Goal: Check status

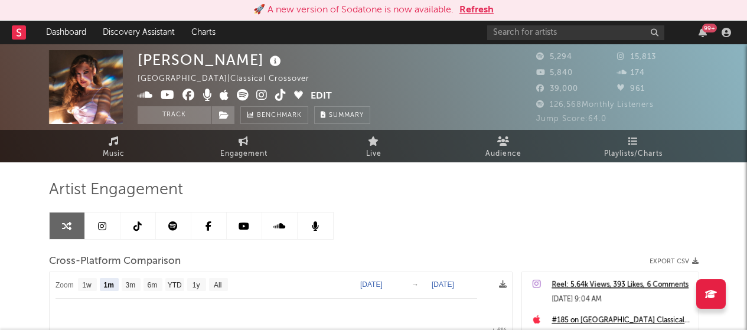
select select "1m"
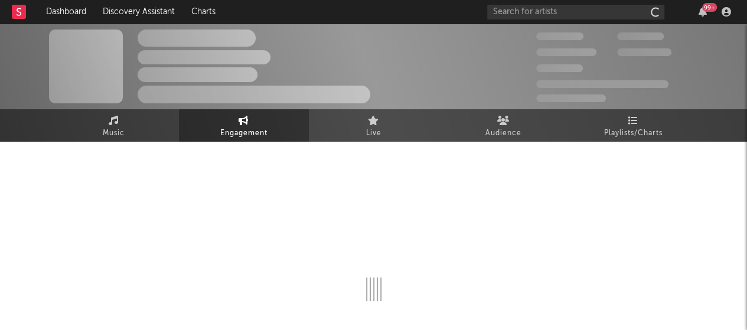
select select "1w"
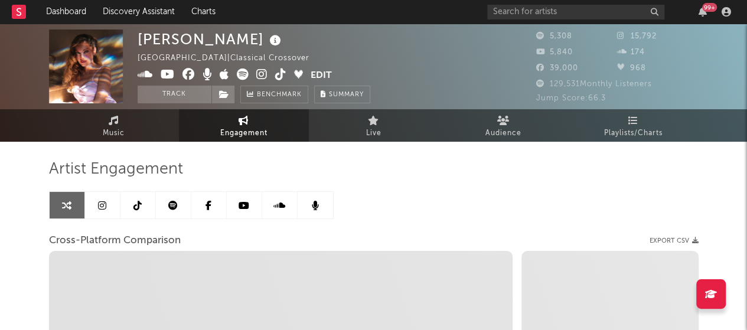
click at [267, 44] on icon at bounding box center [275, 40] width 17 height 17
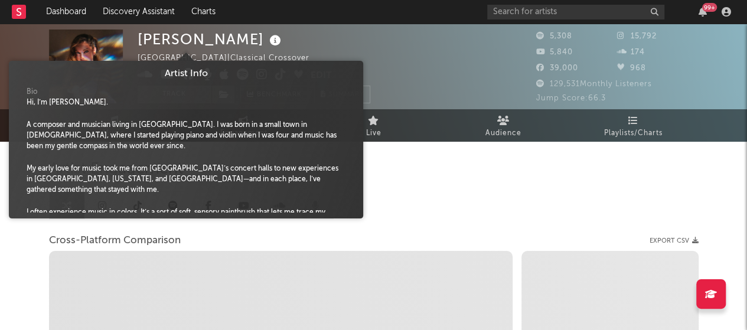
select select "1m"
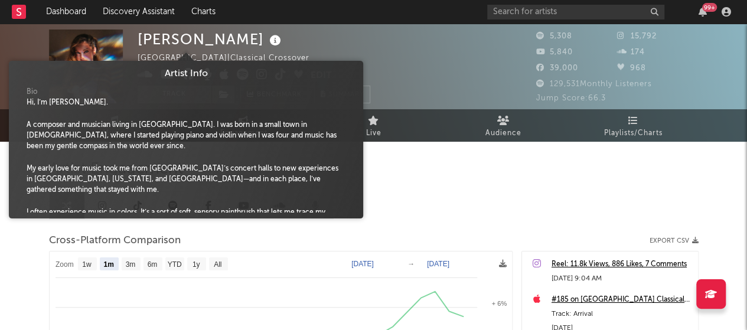
click at [267, 44] on icon at bounding box center [275, 40] width 17 height 17
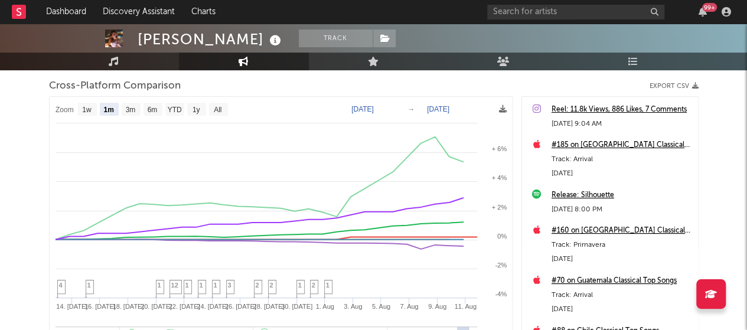
scroll to position [154, 0]
